Goal: Transaction & Acquisition: Download file/media

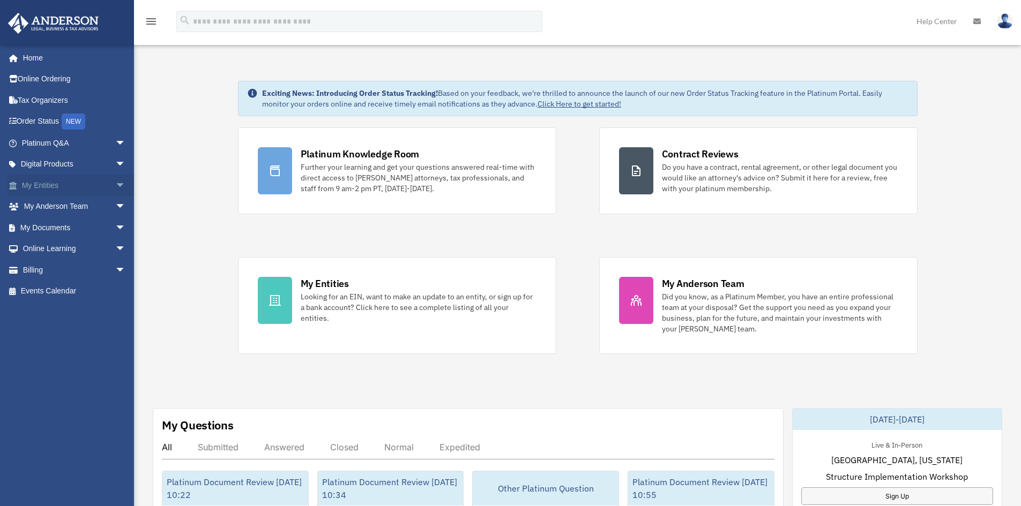
click at [115, 182] on span "arrow_drop_down" at bounding box center [125, 186] width 21 height 22
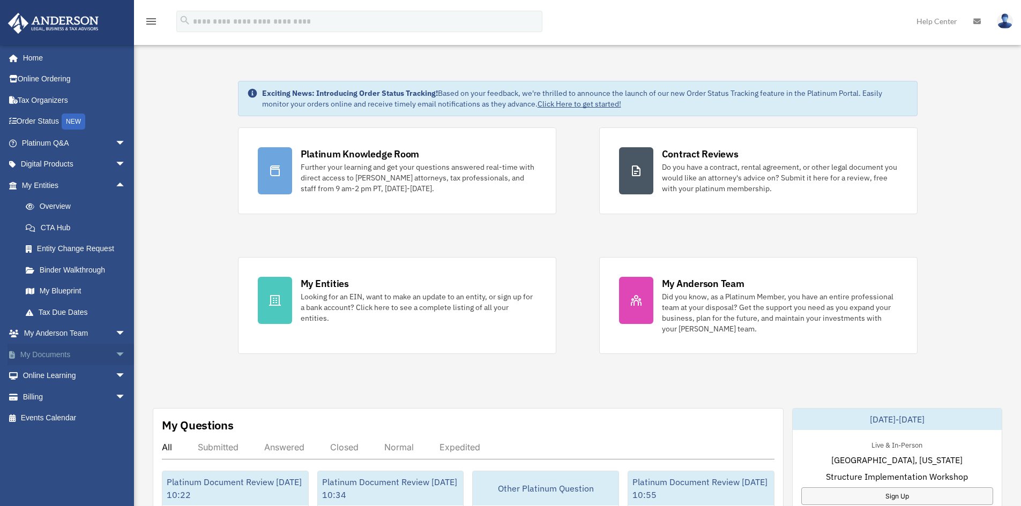
click at [115, 350] on span "arrow_drop_down" at bounding box center [125, 355] width 21 height 22
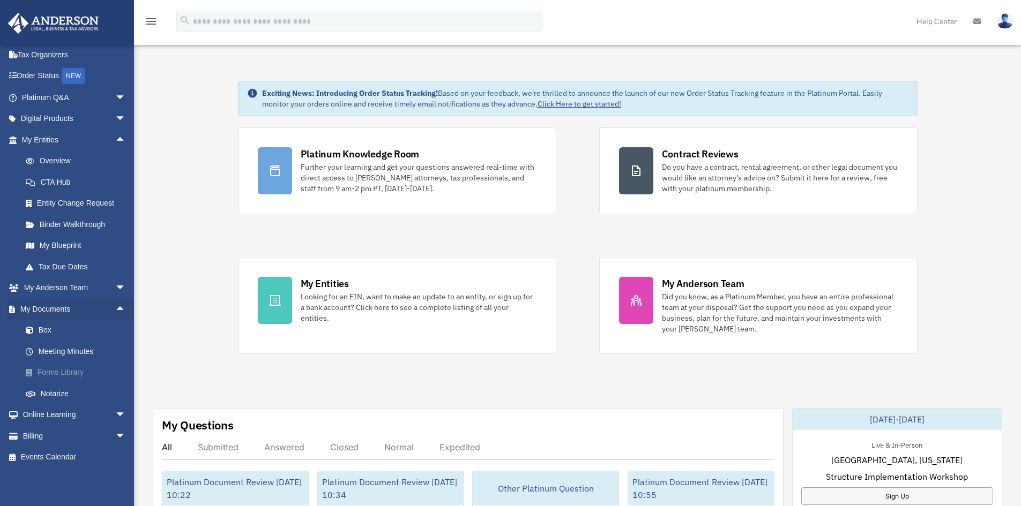
click at [76, 368] on link "Forms Library" at bounding box center [78, 372] width 127 height 21
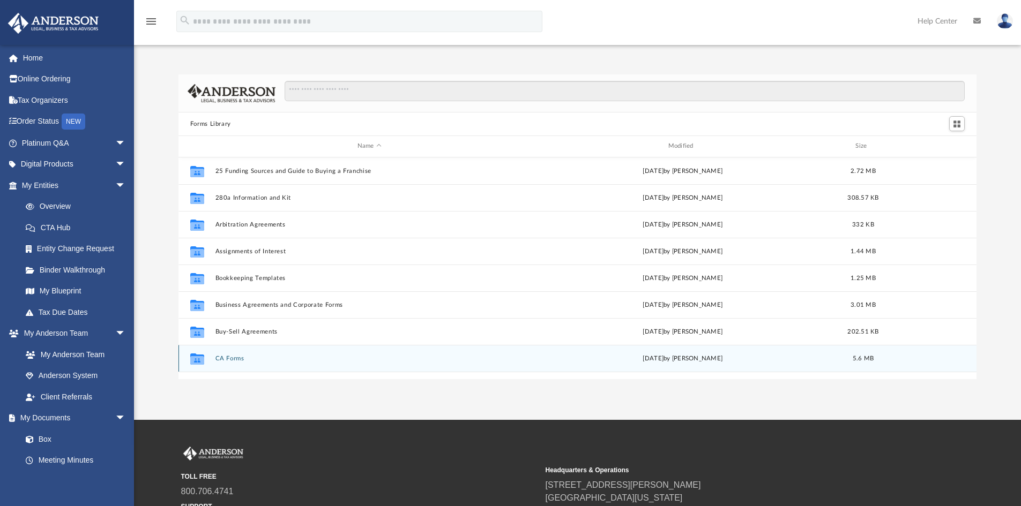
scroll to position [236, 790]
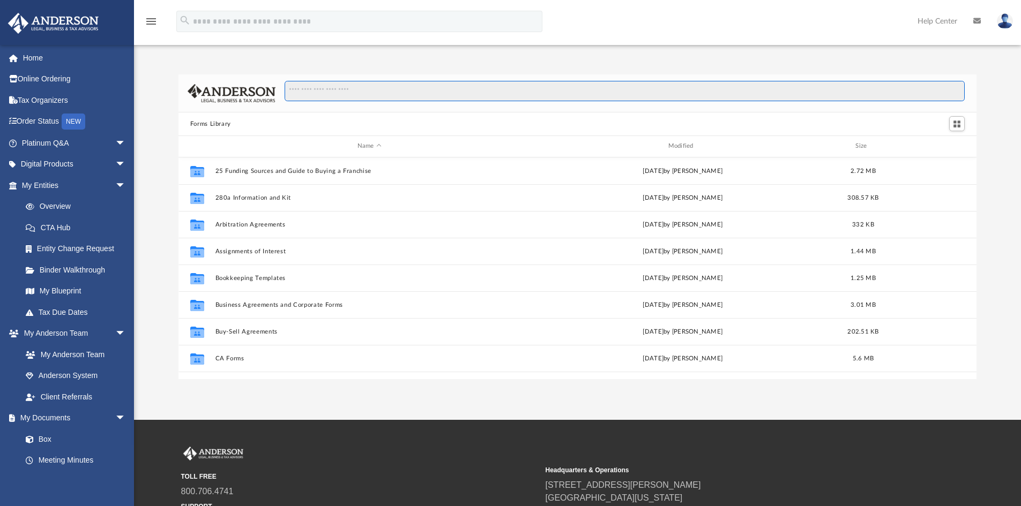
click at [314, 93] on input "Search files and folders" at bounding box center [625, 91] width 680 height 20
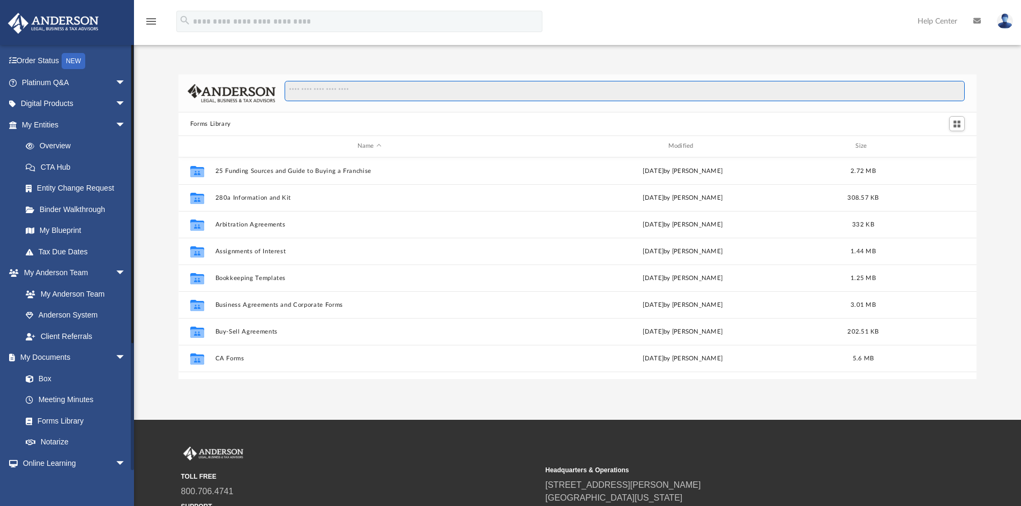
scroll to position [0, 0]
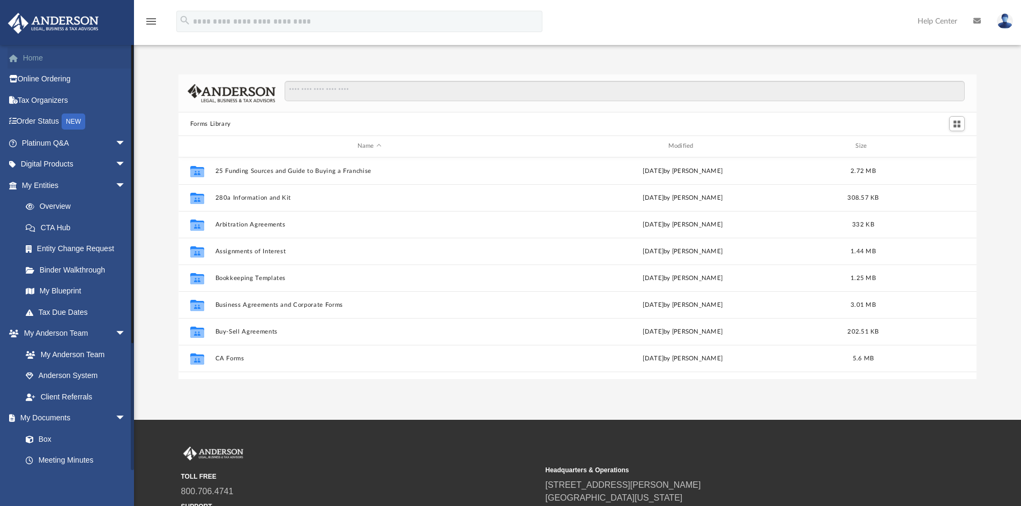
click at [38, 58] on link "Home" at bounding box center [75, 57] width 134 height 21
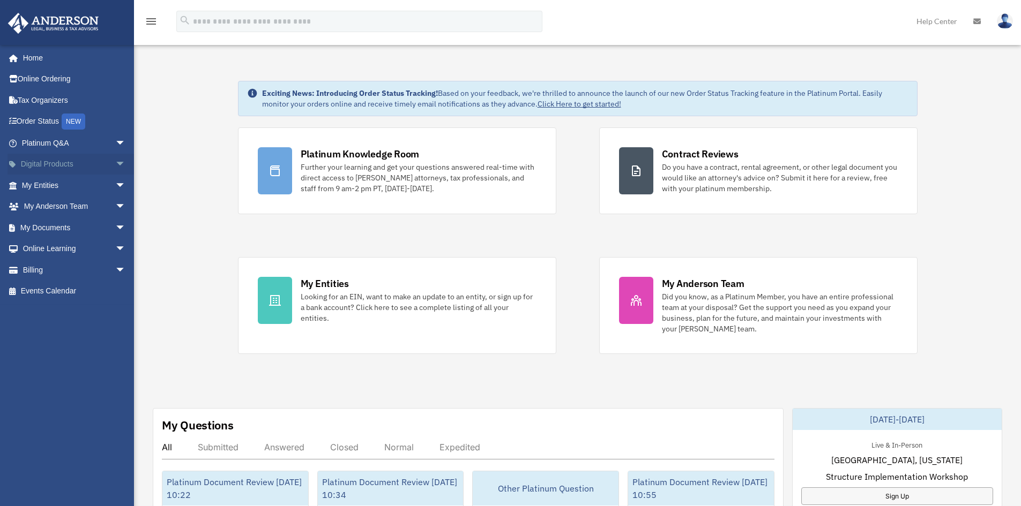
click at [115, 157] on span "arrow_drop_down" at bounding box center [125, 165] width 21 height 22
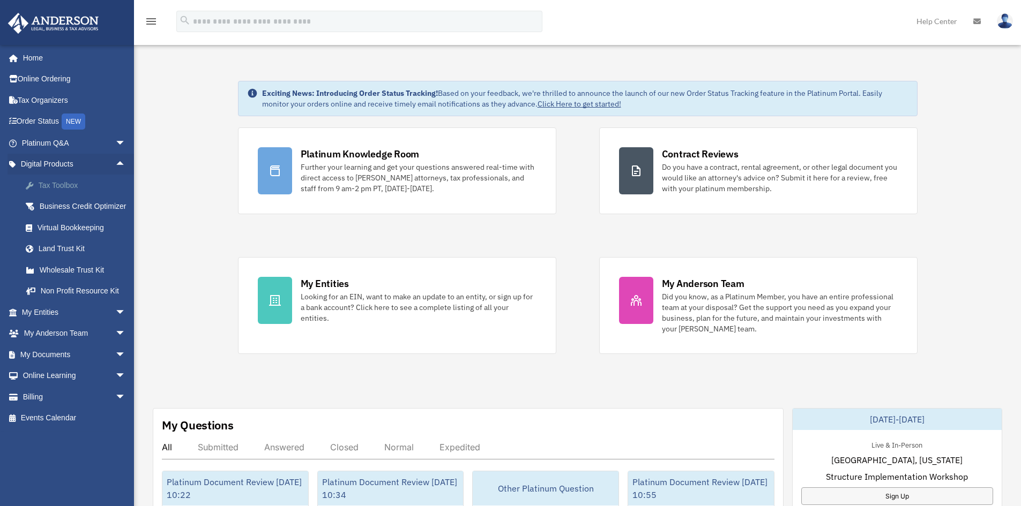
click at [47, 183] on div "Tax Toolbox" at bounding box center [83, 185] width 91 height 13
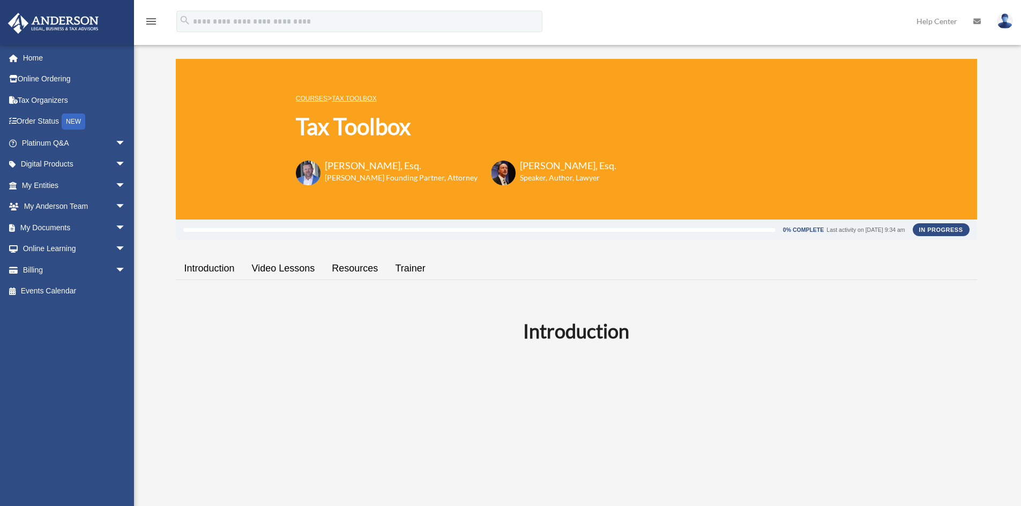
click at [275, 262] on link "Video Lessons" at bounding box center [283, 268] width 80 height 31
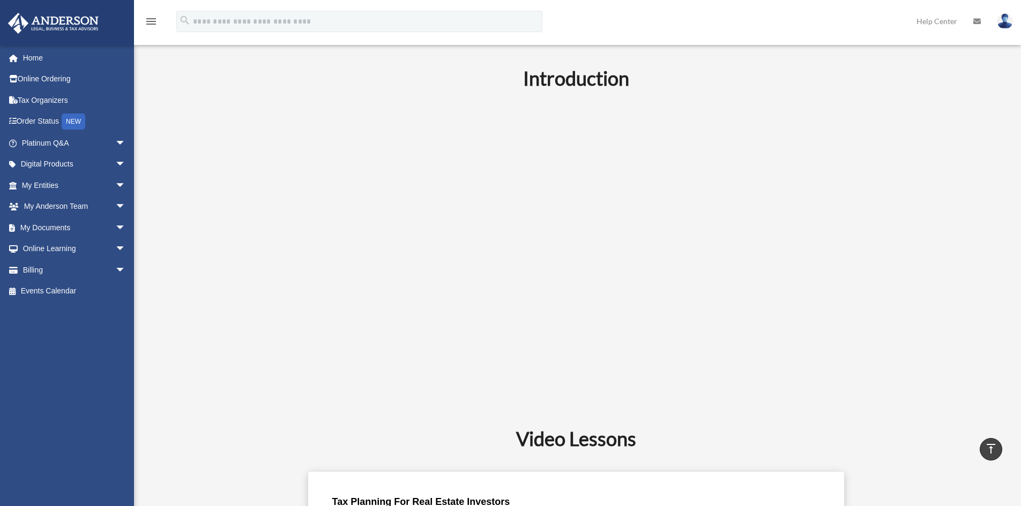
scroll to position [87, 0]
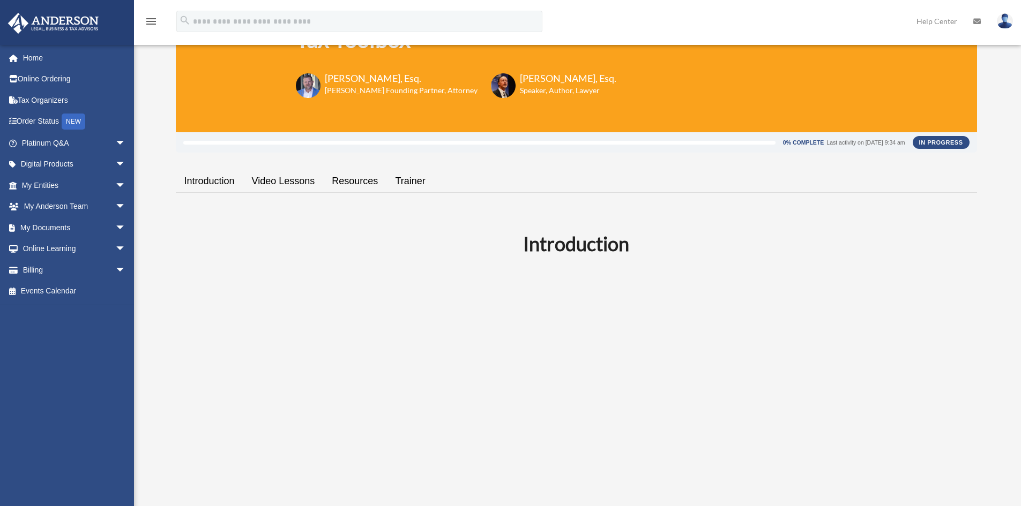
click at [357, 178] on link "Resources" at bounding box center [354, 181] width 63 height 31
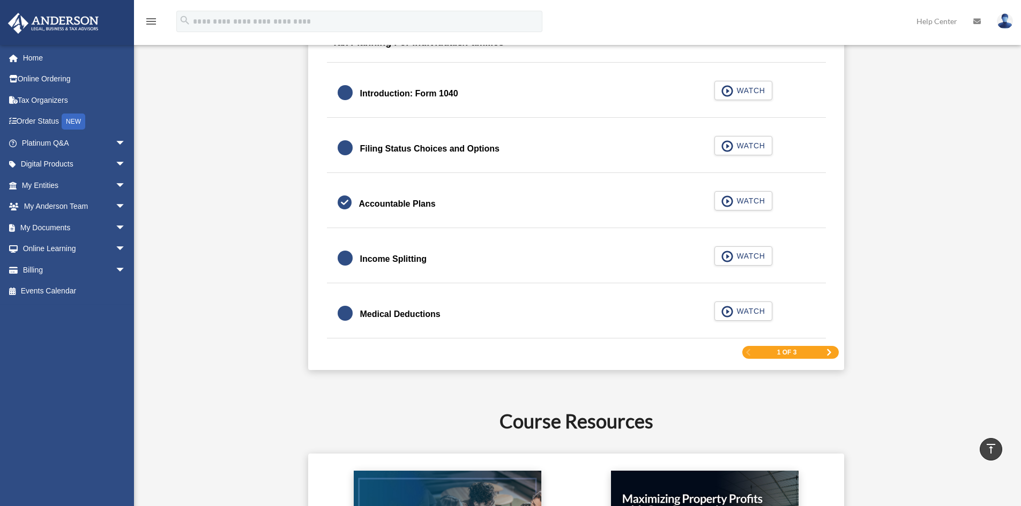
scroll to position [1560, 0]
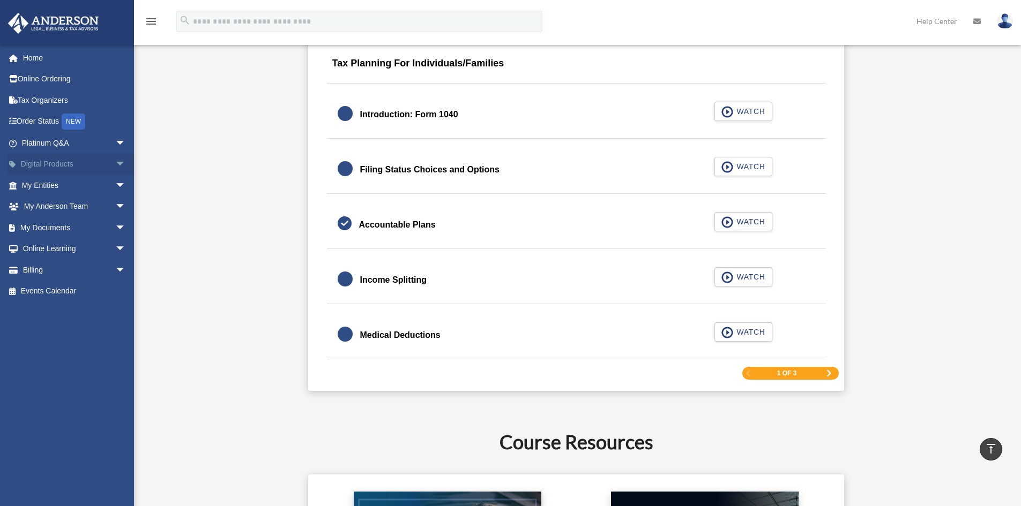
click at [115, 159] on span "arrow_drop_down" at bounding box center [125, 165] width 21 height 22
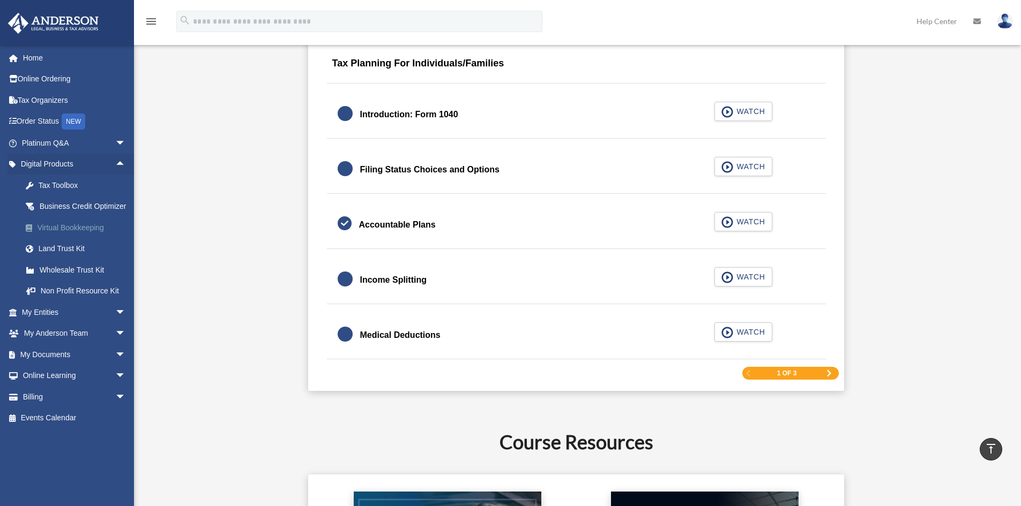
click at [87, 235] on div "Virtual Bookkeeping" at bounding box center [83, 227] width 91 height 13
click at [79, 235] on div "Virtual Bookkeeping" at bounding box center [83, 227] width 91 height 13
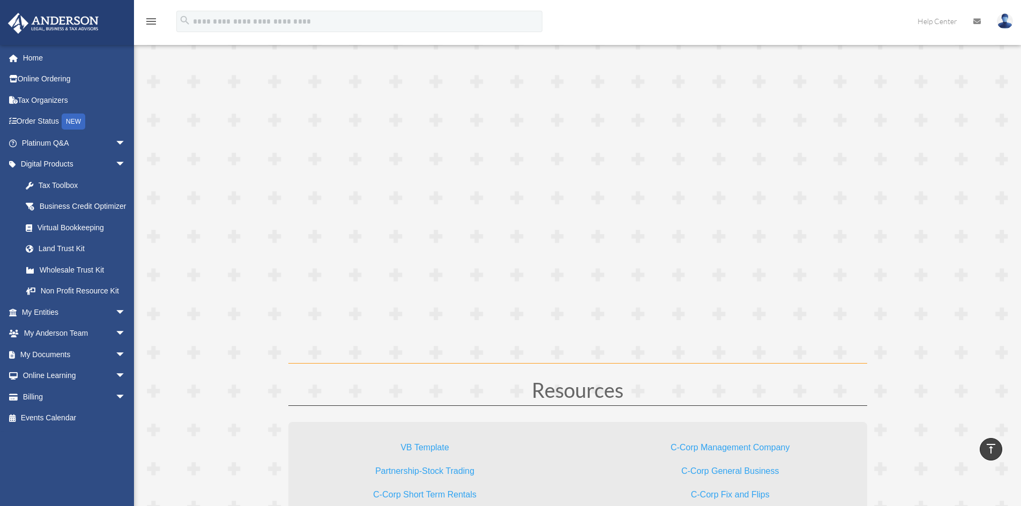
scroll to position [3054, 0]
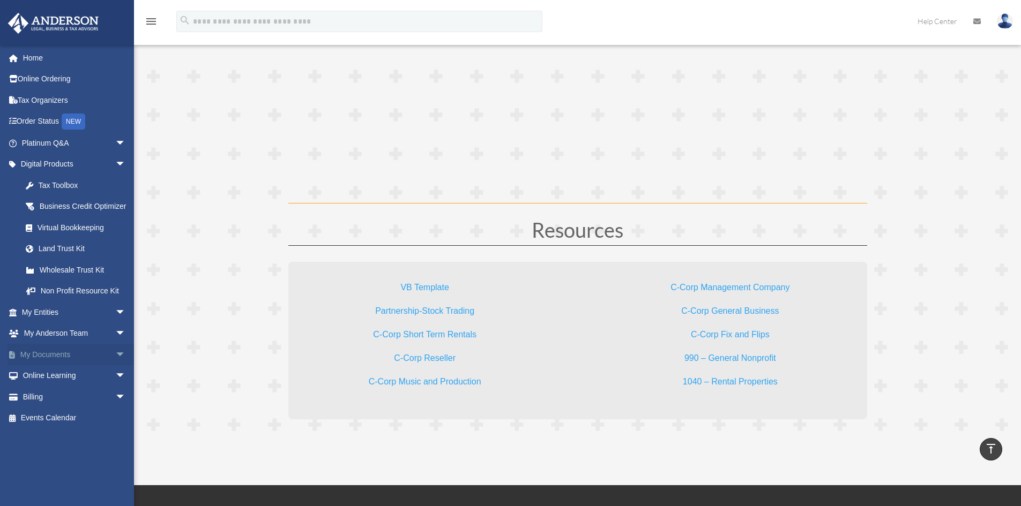
click at [115, 364] on span "arrow_drop_down" at bounding box center [125, 355] width 21 height 22
click at [31, 54] on link "Home" at bounding box center [75, 57] width 134 height 21
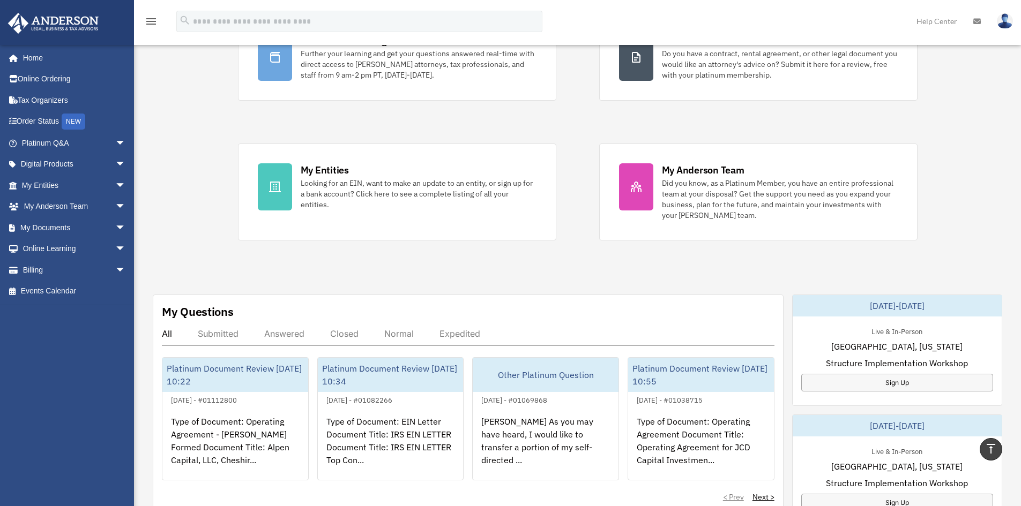
scroll to position [107, 0]
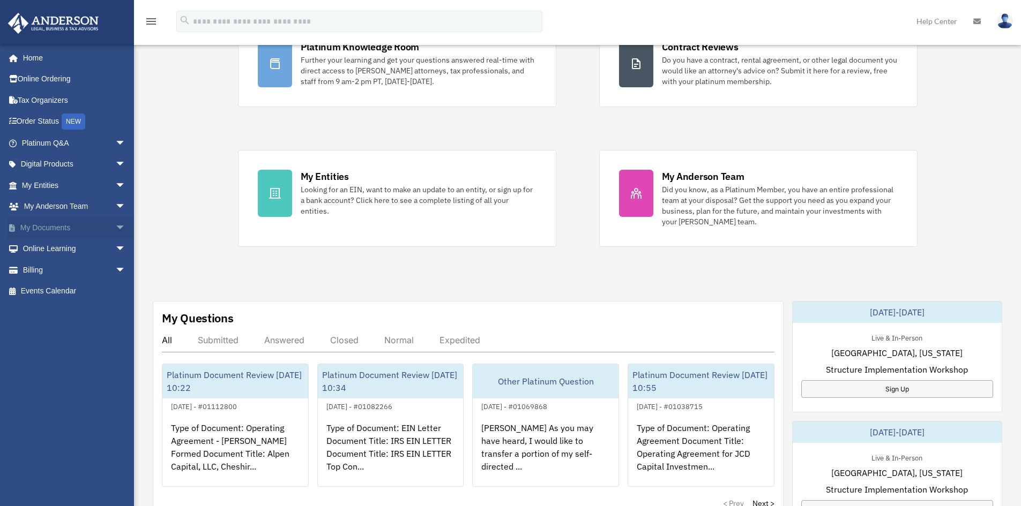
click at [115, 231] on span "arrow_drop_down" at bounding box center [125, 228] width 21 height 22
drag, startPoint x: 47, startPoint y: 287, endPoint x: 68, endPoint y: 289, distance: 20.4
click at [48, 287] on link "Forms Library" at bounding box center [78, 291] width 127 height 21
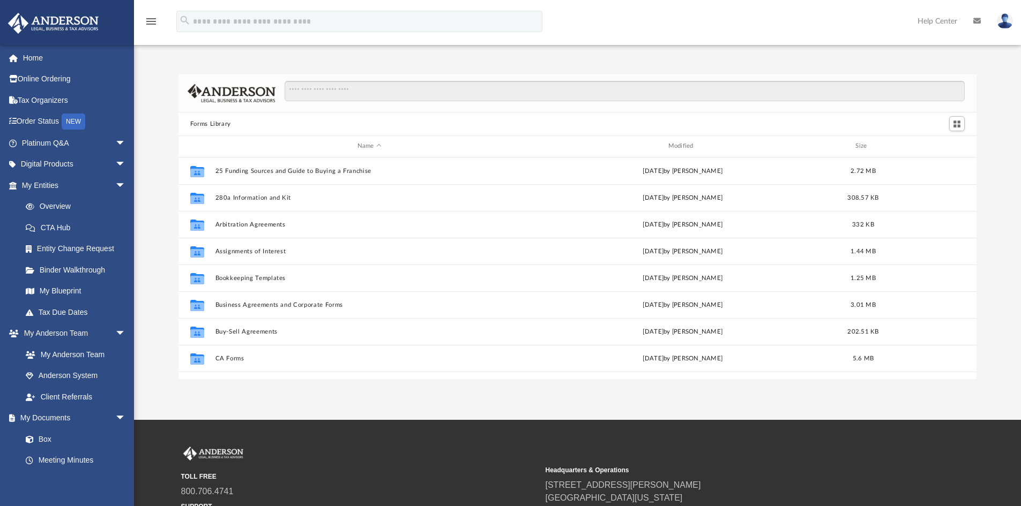
scroll to position [236, 790]
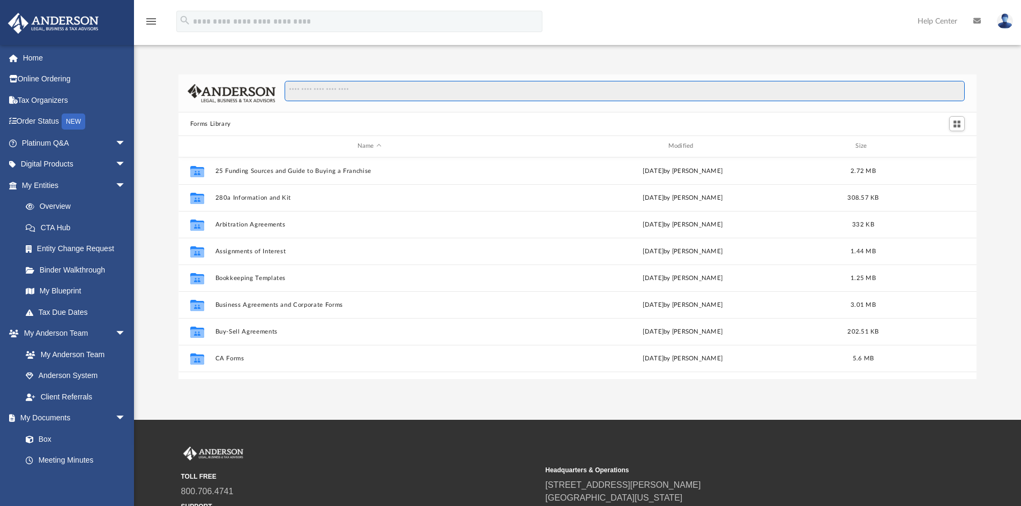
click at [317, 92] on input "Search files and folders" at bounding box center [625, 91] width 680 height 20
type input "**********"
click at [382, 90] on input "**********" at bounding box center [625, 91] width 680 height 20
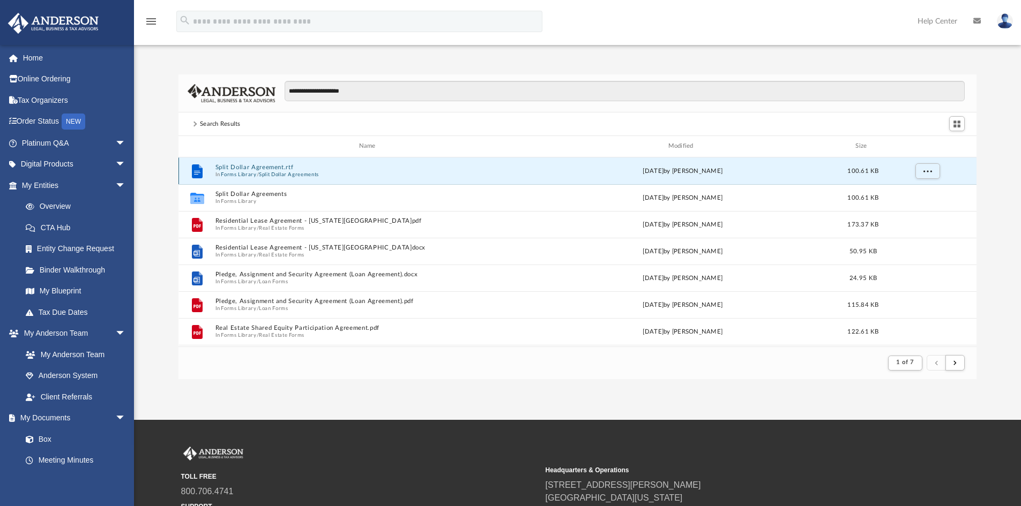
click at [252, 170] on button "Split Dollar Agreement.rtf" at bounding box center [369, 167] width 309 height 7
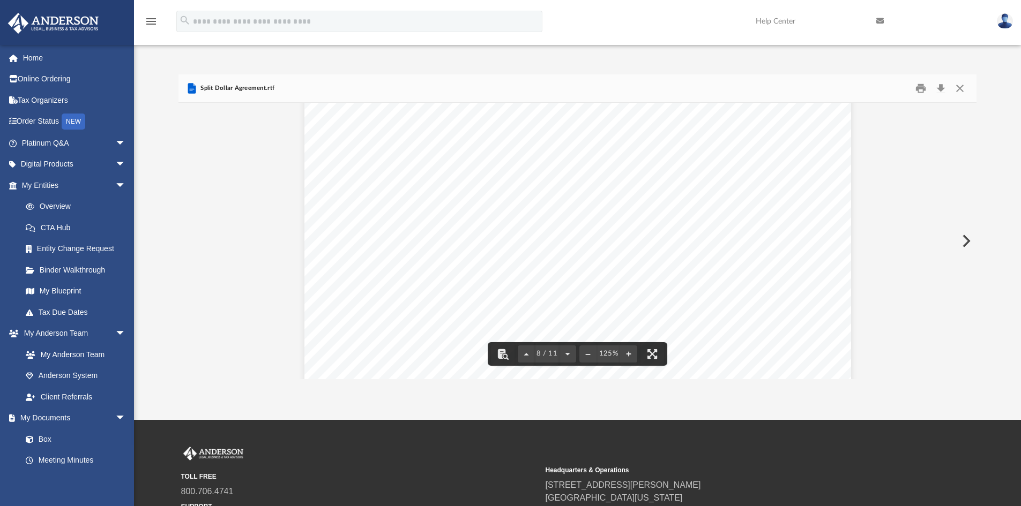
scroll to position [5197, 0]
click at [921, 85] on button "Print" at bounding box center [920, 88] width 21 height 17
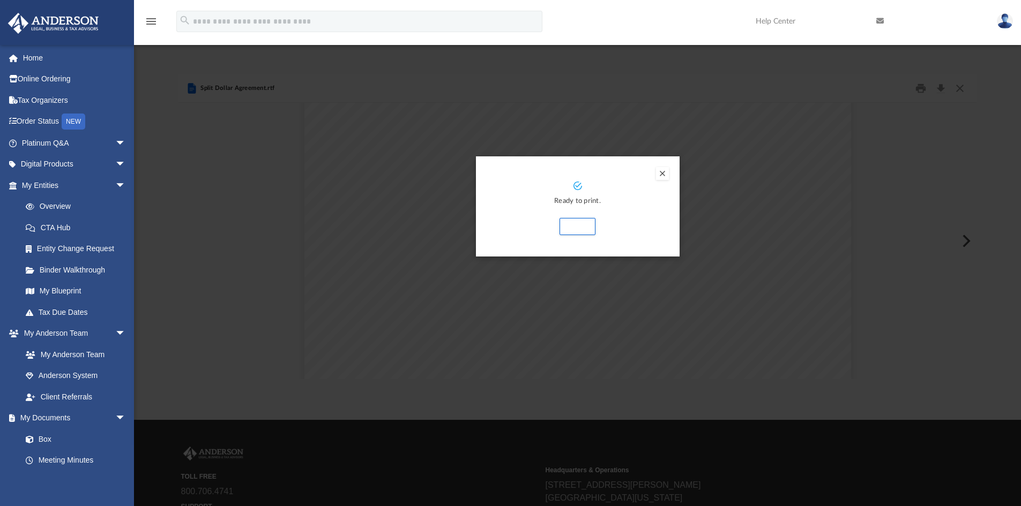
click at [657, 170] on button "Preview" at bounding box center [662, 173] width 13 height 13
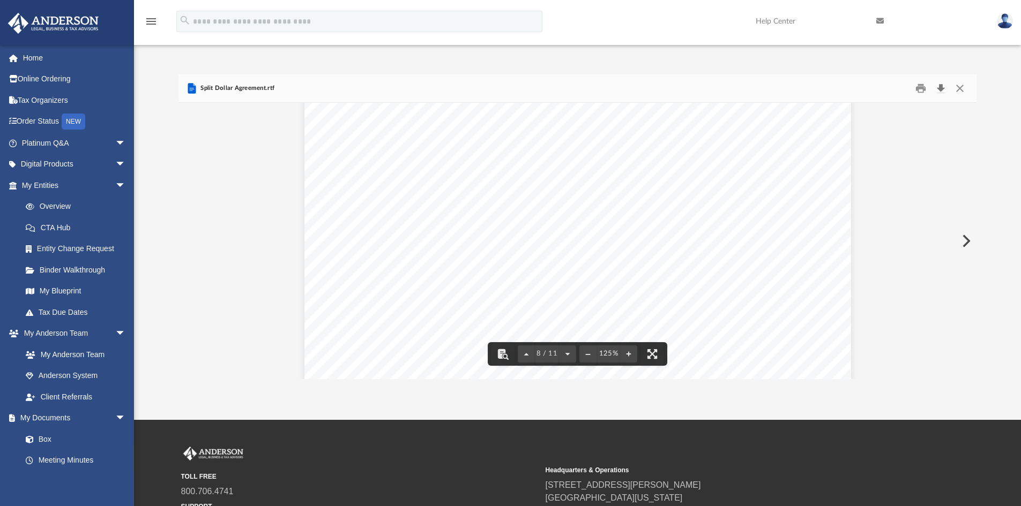
click at [941, 85] on button "Download" at bounding box center [940, 88] width 19 height 17
